Goal: Task Accomplishment & Management: Use online tool/utility

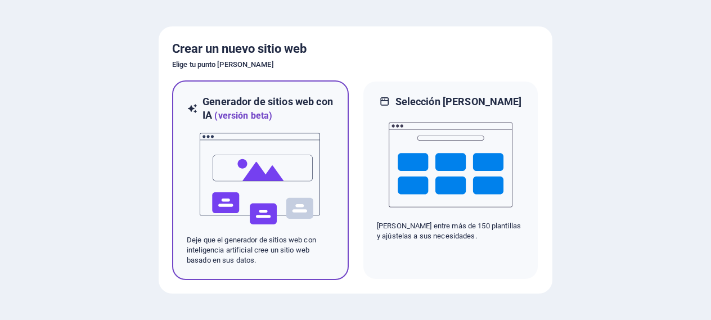
click at [266, 189] on img at bounding box center [261, 179] width 124 height 113
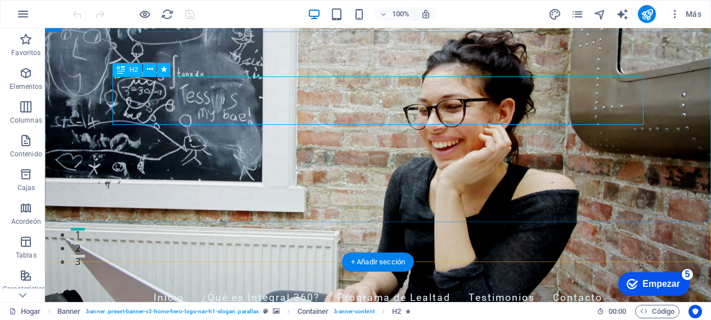
scroll to position [57, 0]
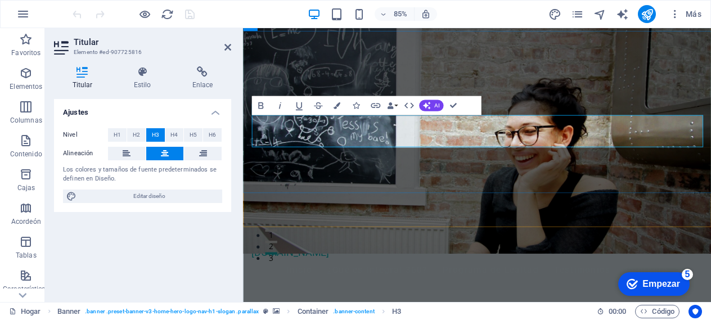
click at [229, 48] on icon at bounding box center [227, 47] width 7 height 9
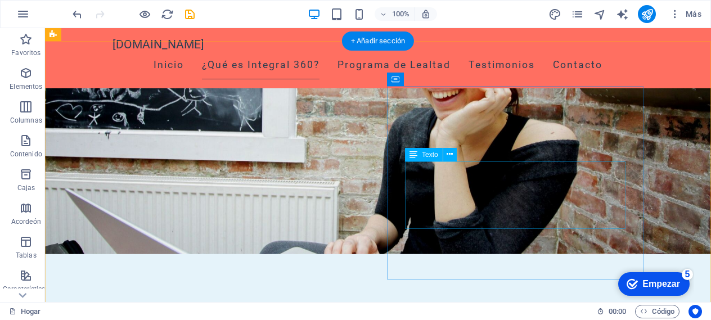
scroll to position [278, 0]
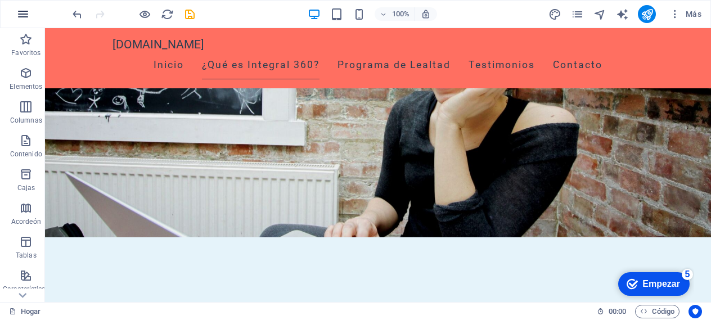
click at [21, 11] on icon "button" at bounding box center [23, 14] width 14 height 14
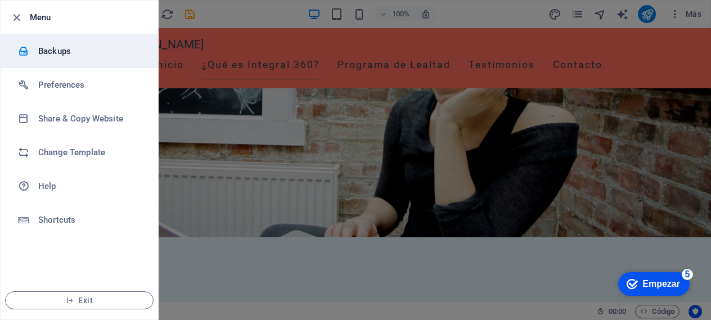
click at [55, 49] on h6 "Backups" at bounding box center [90, 51] width 104 height 14
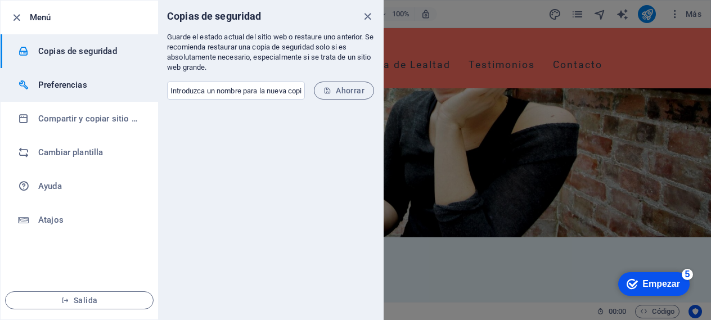
click at [56, 84] on font "Preferencias" at bounding box center [62, 85] width 49 height 10
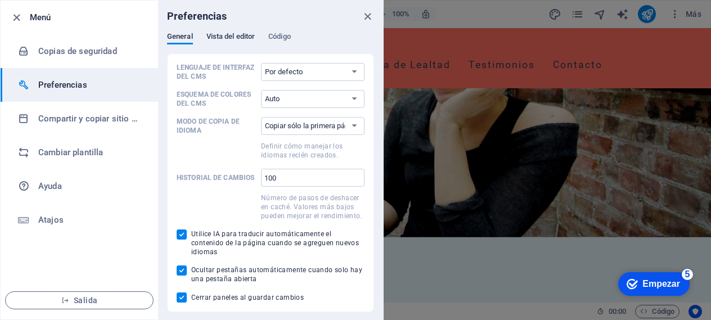
click at [231, 38] on font "Vista del editor" at bounding box center [230, 36] width 49 height 8
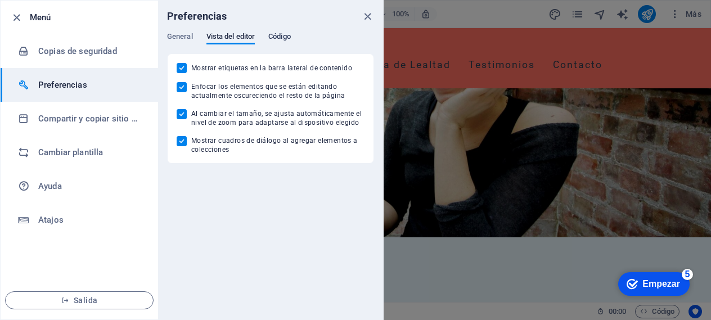
click at [285, 38] on font "Código" at bounding box center [279, 36] width 23 height 8
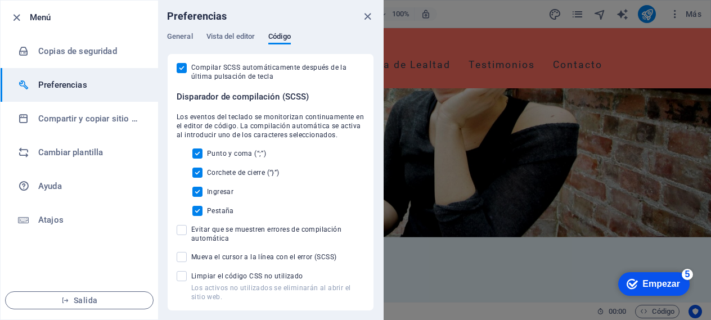
click at [473, 60] on div at bounding box center [355, 160] width 711 height 320
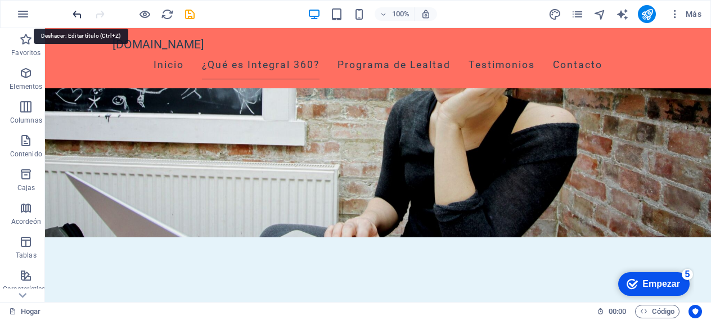
click at [75, 18] on icon "deshacer" at bounding box center [77, 14] width 13 height 13
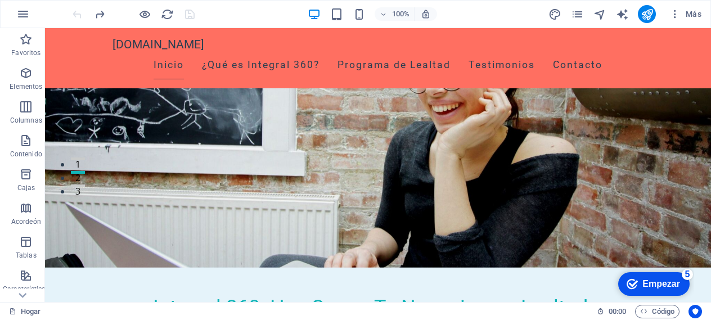
scroll to position [41, 0]
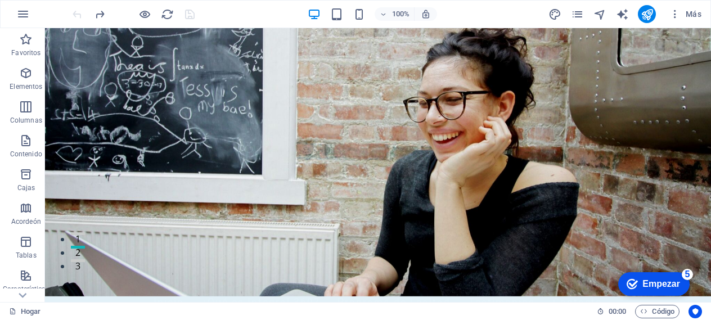
click at [75, 18] on div at bounding box center [133, 14] width 126 height 18
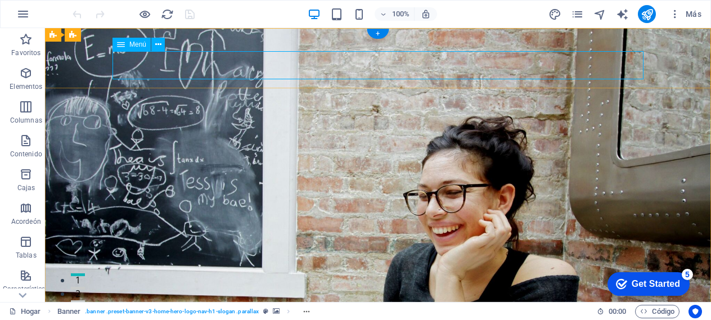
select select
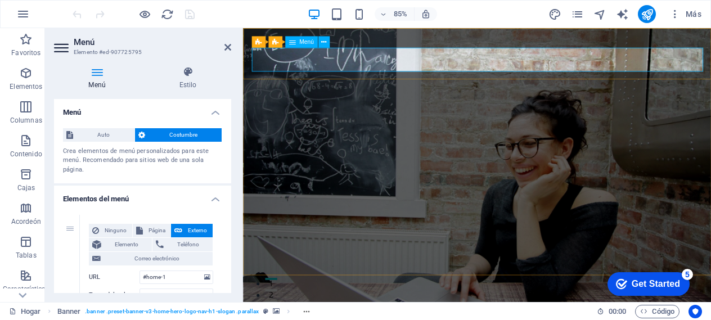
click at [289, 45] on icon at bounding box center [292, 42] width 7 height 11
click at [212, 115] on h4 "Menú" at bounding box center [142, 109] width 177 height 20
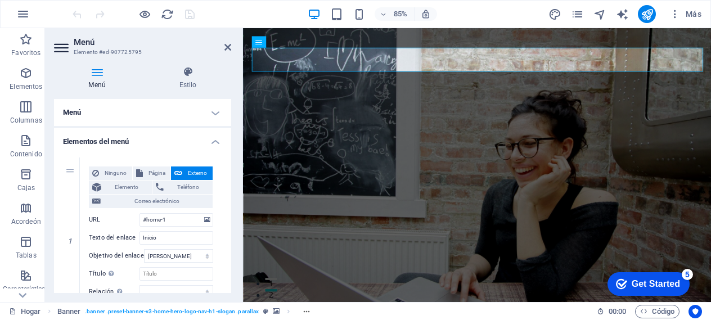
click at [216, 116] on h4 "Menú" at bounding box center [142, 112] width 177 height 27
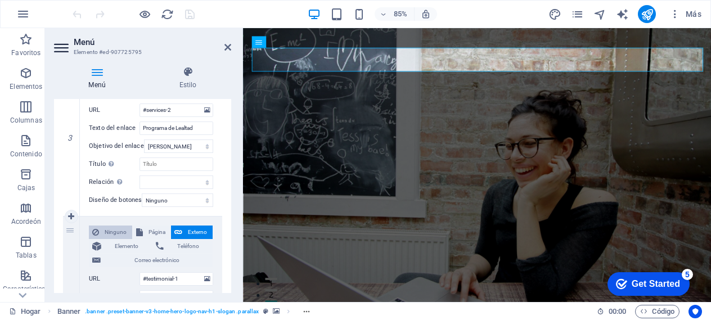
scroll to position [505, 0]
click at [74, 216] on link at bounding box center [72, 216] width 14 height 14
select select
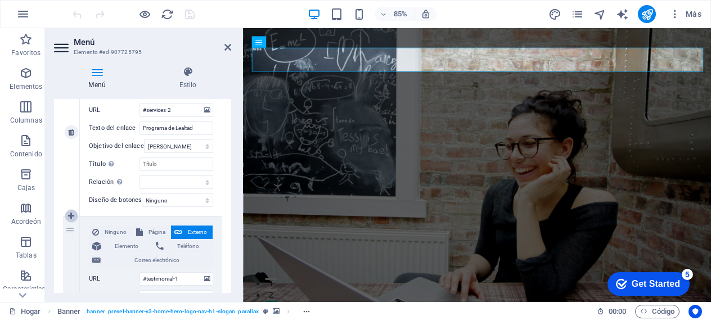
select select
type input "#testimonial-1"
type input "Testimonios"
select select
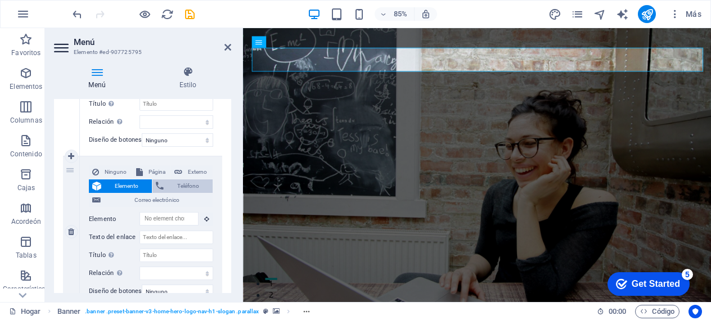
scroll to position [565, 0]
click at [191, 242] on input "Texto del enlace" at bounding box center [177, 237] width 74 height 14
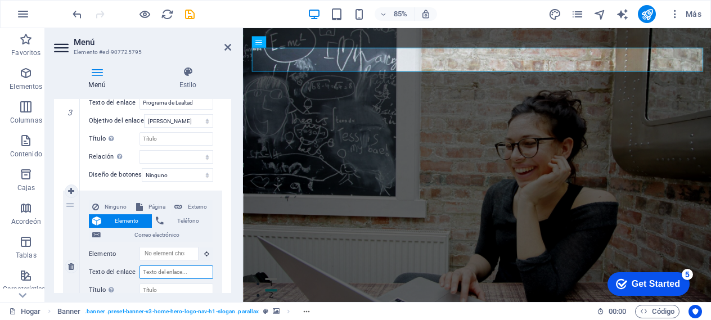
scroll to position [527, 0]
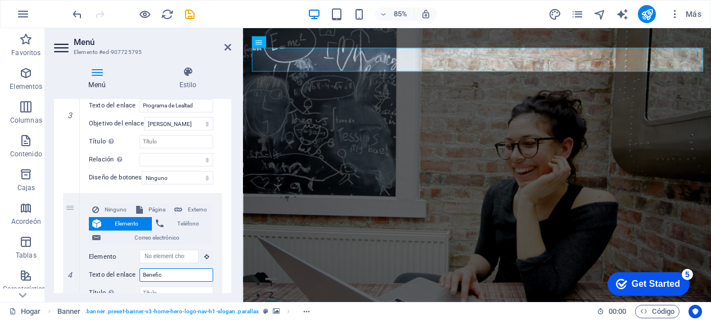
type input "Benefici"
select select
type input "Beneficio"
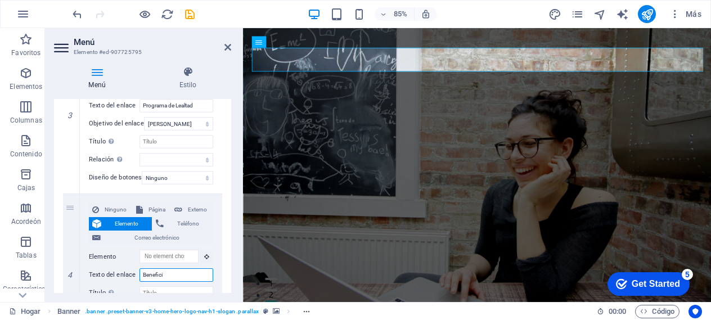
select select
type input "Beneficios"
select select
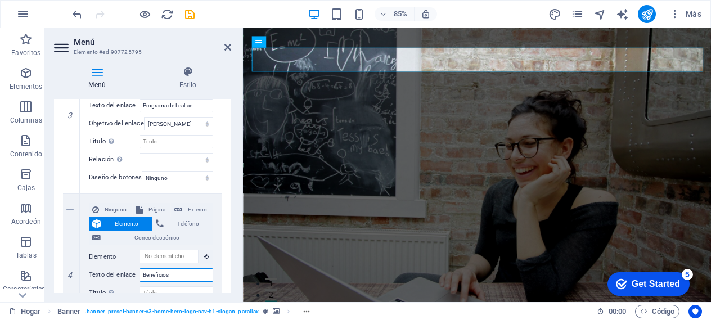
select select
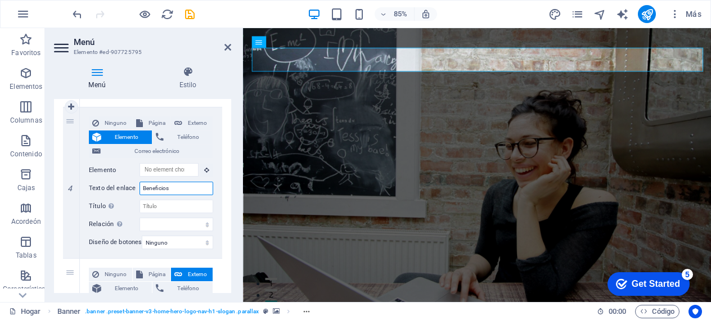
scroll to position [624, 0]
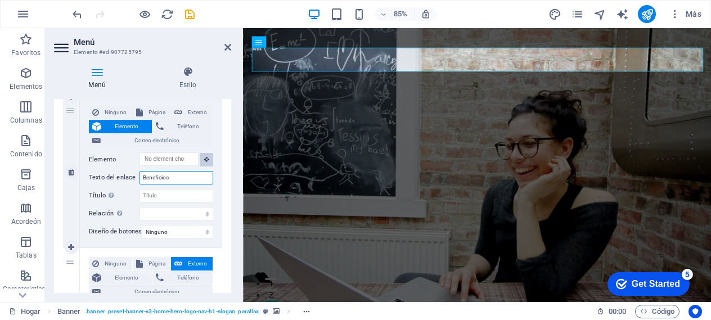
type input "Beneficios"
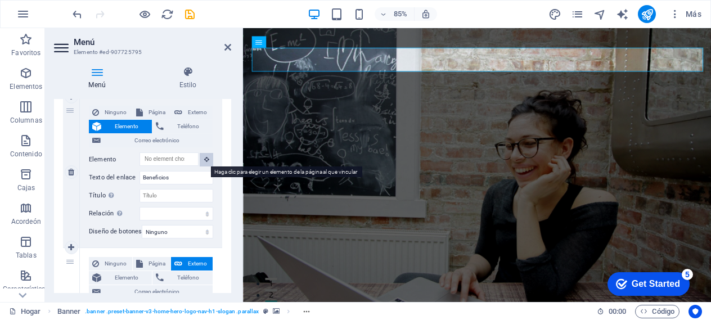
click at [204, 159] on icon at bounding box center [206, 159] width 5 height 6
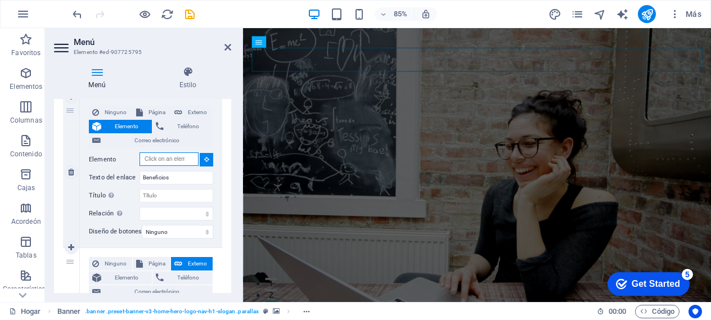
click at [164, 159] on input "Elemento" at bounding box center [169, 159] width 59 height 14
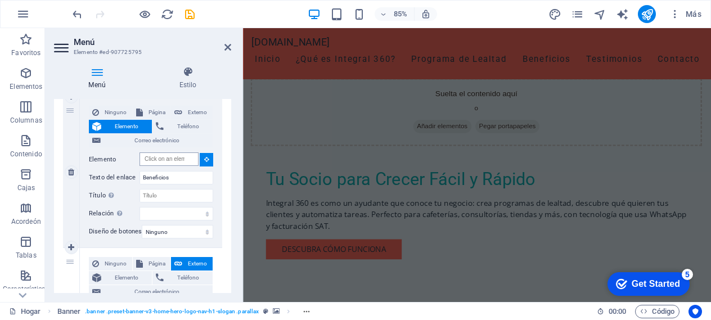
scroll to position [0, 0]
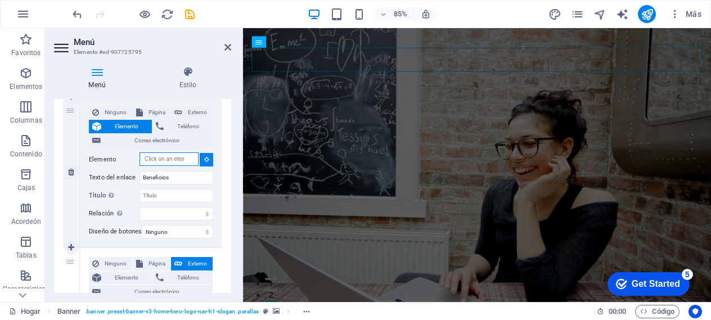
click at [174, 160] on input "Elemento" at bounding box center [169, 159] width 59 height 14
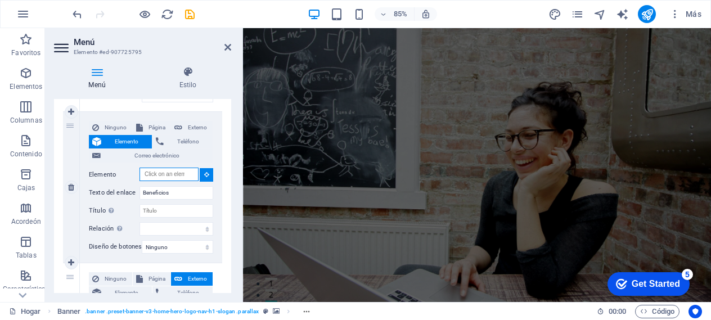
scroll to position [725, 0]
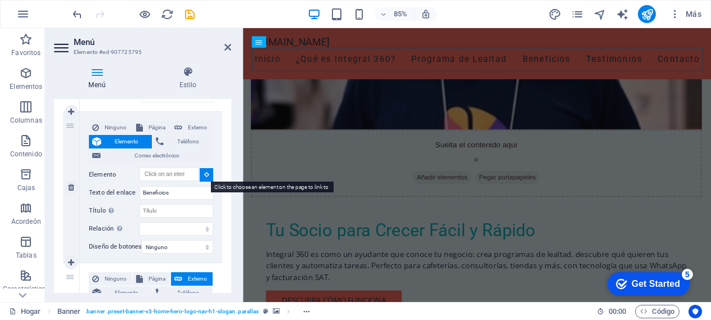
click at [206, 174] on icon at bounding box center [206, 175] width 5 height 6
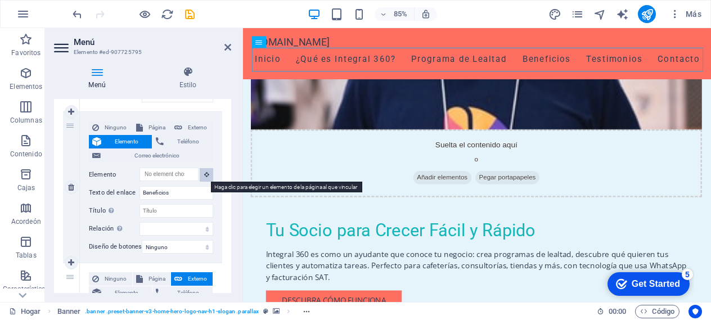
click at [206, 174] on icon at bounding box center [206, 175] width 5 height 6
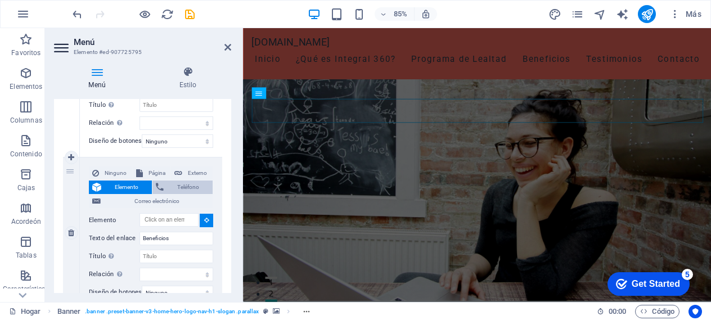
scroll to position [604, 0]
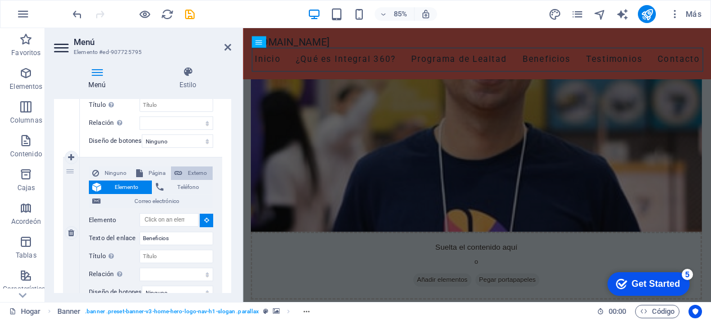
click at [196, 170] on font "Externo" at bounding box center [197, 173] width 19 height 6
select select
select select "blank"
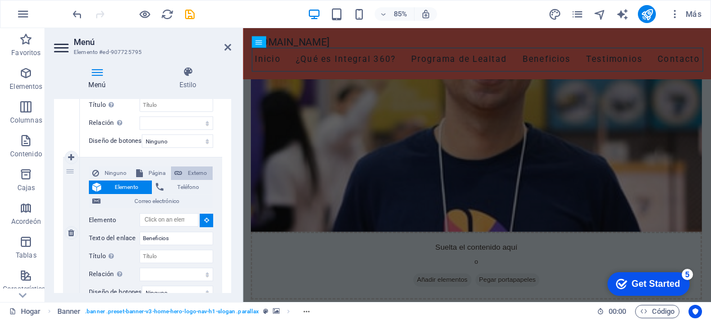
select select
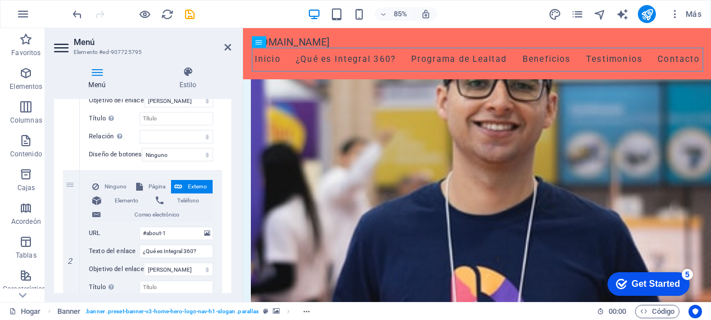
scroll to position [0, 0]
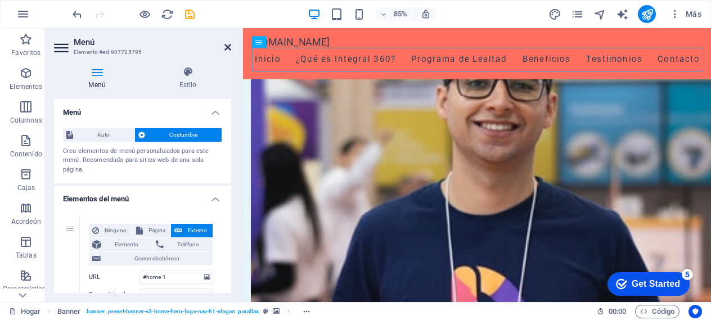
click at [228, 44] on icon at bounding box center [227, 47] width 7 height 9
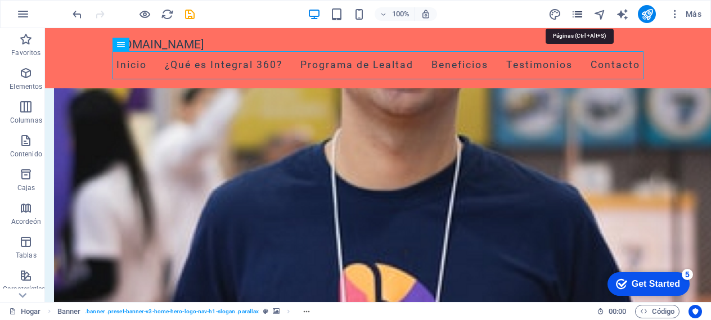
click at [581, 12] on icon "páginas" at bounding box center [577, 14] width 13 height 13
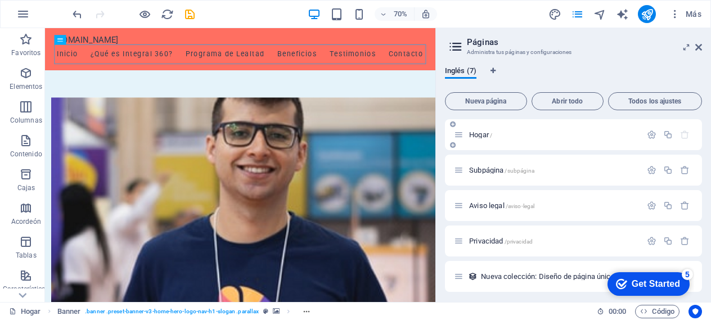
click at [480, 133] on font "Hogar" at bounding box center [479, 135] width 20 height 8
click at [486, 172] on font "Subpágina" at bounding box center [486, 170] width 34 height 8
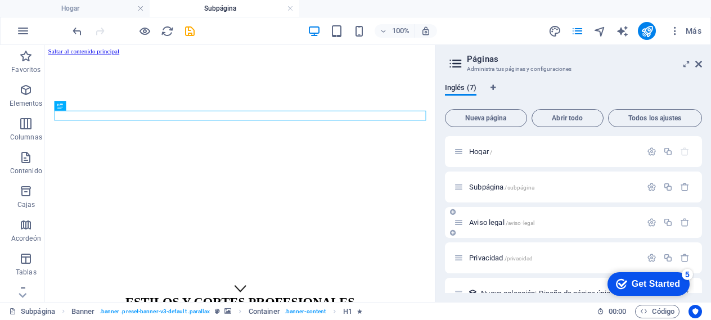
click at [494, 223] on font "Aviso legal" at bounding box center [486, 222] width 35 height 8
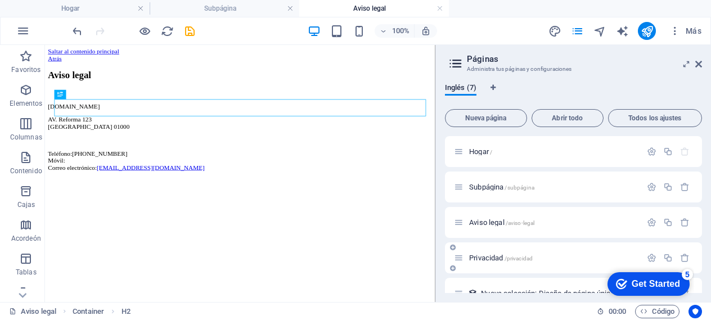
click at [488, 258] on font "Privacidad" at bounding box center [486, 258] width 34 height 8
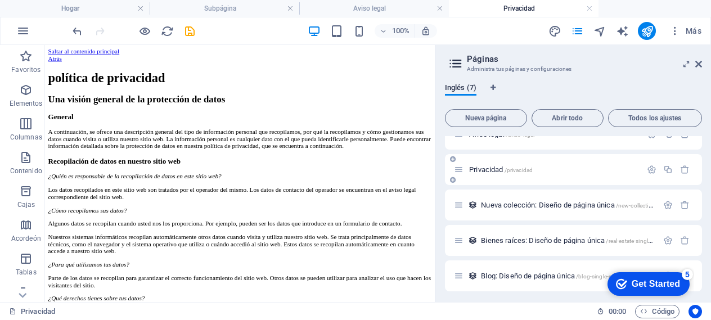
scroll to position [86, 0]
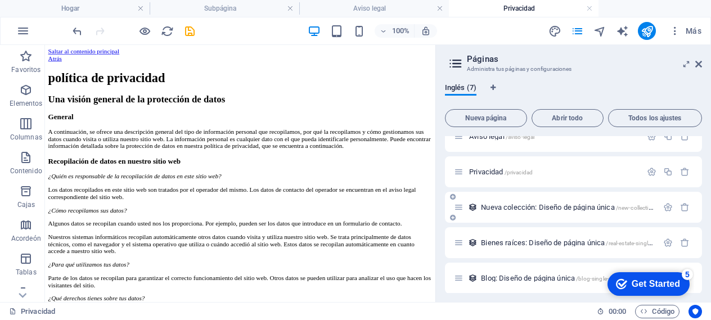
click at [498, 210] on font "Nueva colección: Diseño de página única" at bounding box center [547, 207] width 133 height 8
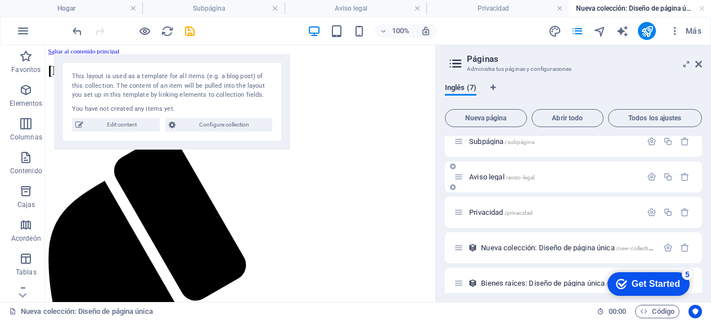
scroll to position [0, 0]
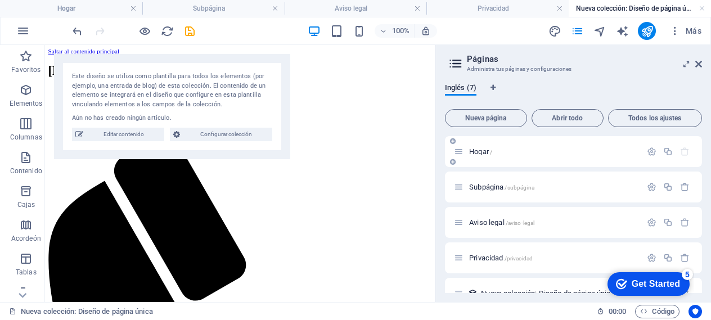
click at [483, 157] on div "Hogar /" at bounding box center [547, 151] width 187 height 13
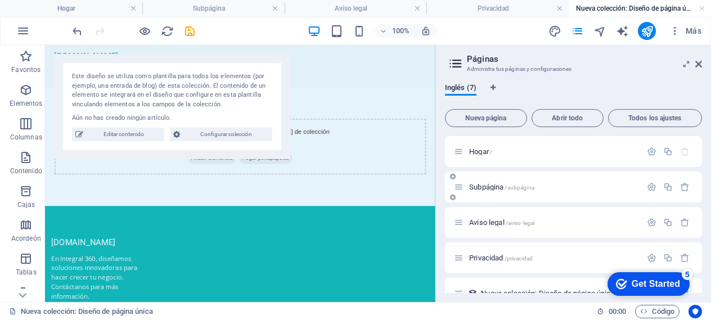
click at [492, 190] on font "Subpágina" at bounding box center [486, 187] width 34 height 8
